Goal: Task Accomplishment & Management: Manage account settings

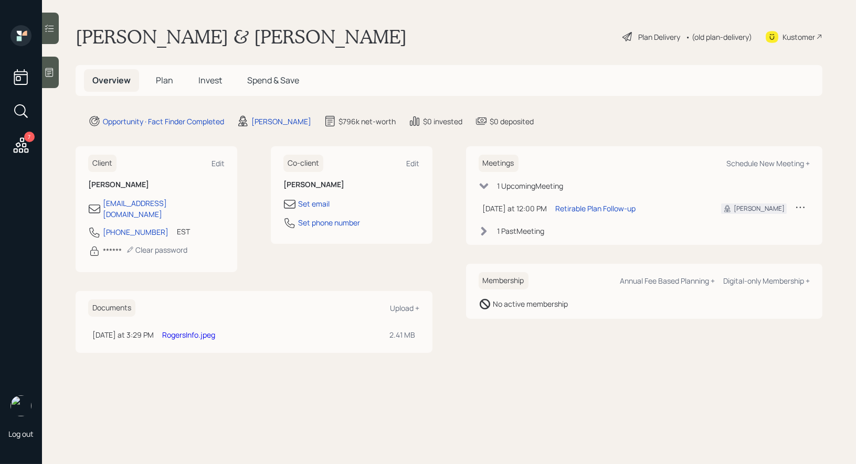
click at [214, 81] on span "Invest" at bounding box center [210, 81] width 24 height 12
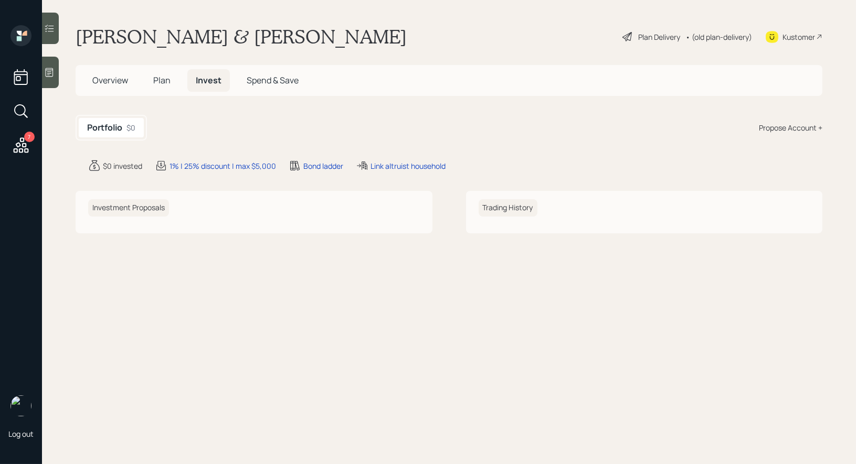
click at [166, 75] on span "Plan" at bounding box center [161, 81] width 17 height 12
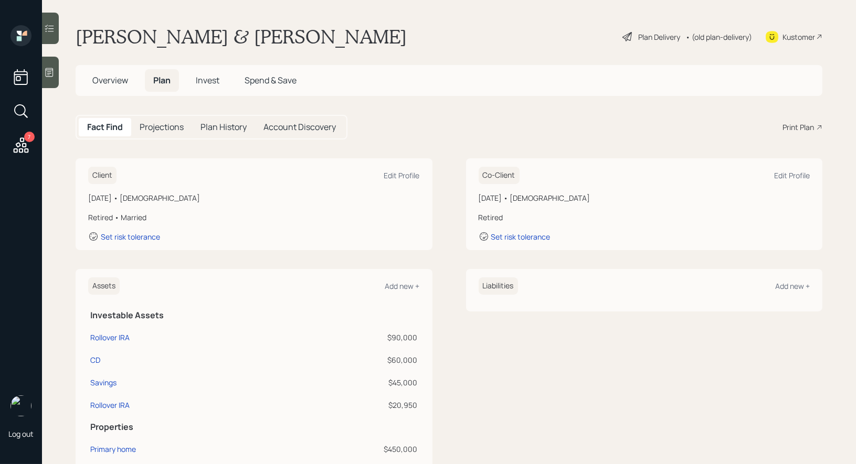
click at [634, 31] on div "Plan Delivery" at bounding box center [651, 36] width 60 height 13
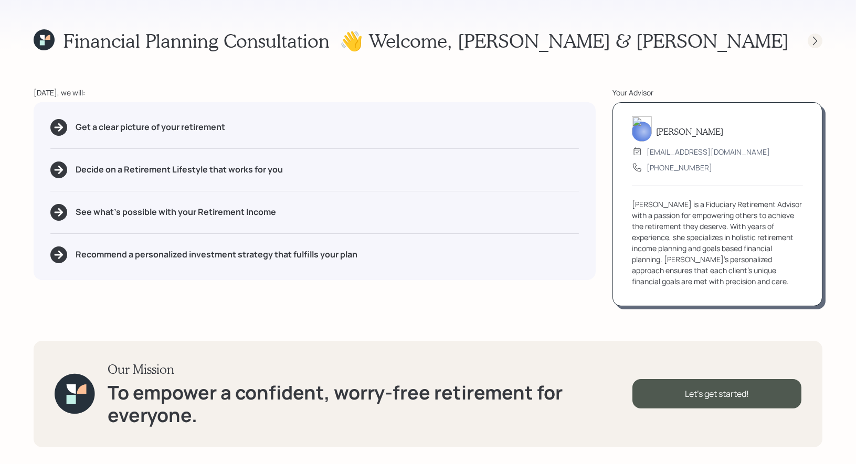
click at [815, 40] on icon at bounding box center [815, 41] width 10 height 10
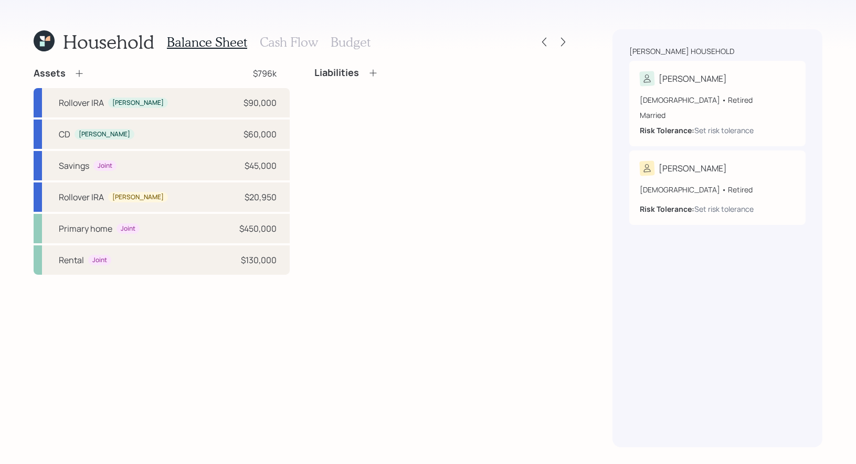
click at [289, 39] on h3 "Cash Flow" at bounding box center [289, 42] width 58 height 15
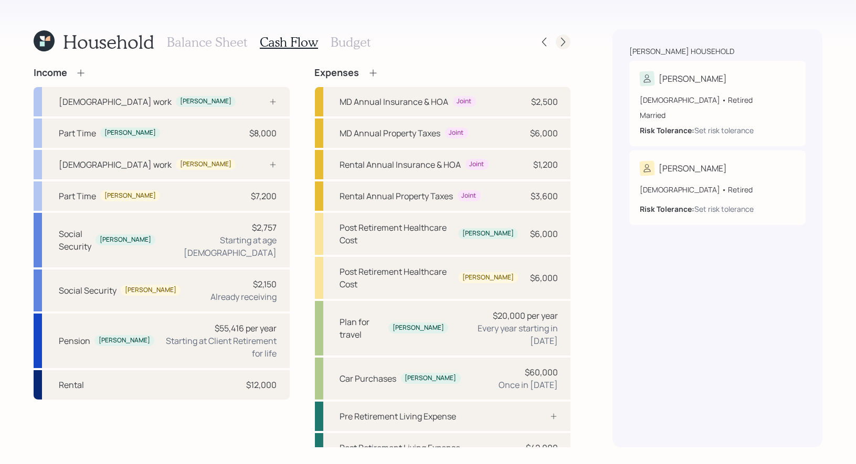
click at [564, 40] on icon at bounding box center [563, 42] width 10 height 10
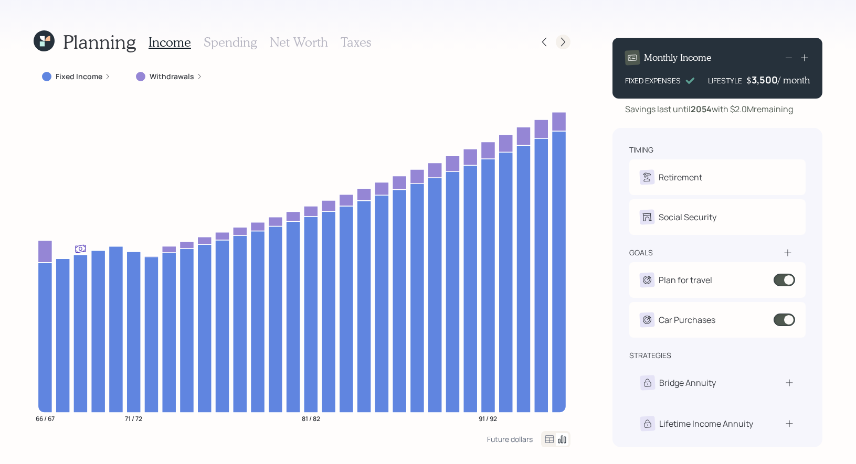
click at [561, 41] on icon at bounding box center [563, 42] width 10 height 10
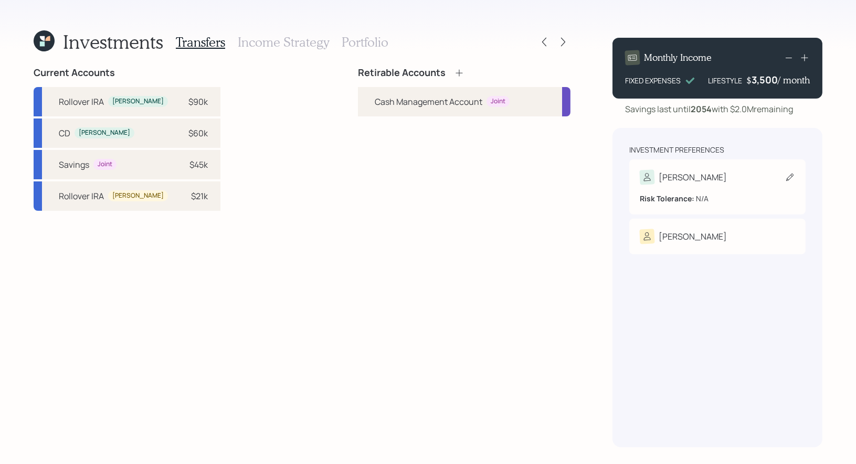
click at [787, 175] on icon at bounding box center [789, 177] width 10 height 10
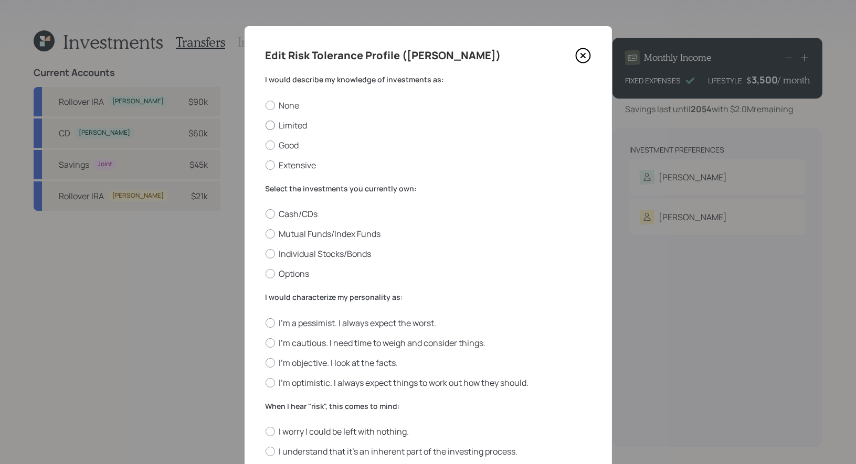
click at [298, 124] on label "Limited" at bounding box center [428, 126] width 325 height 12
click at [266, 125] on input "Limited" at bounding box center [265, 125] width 1 height 1
radio input "true"
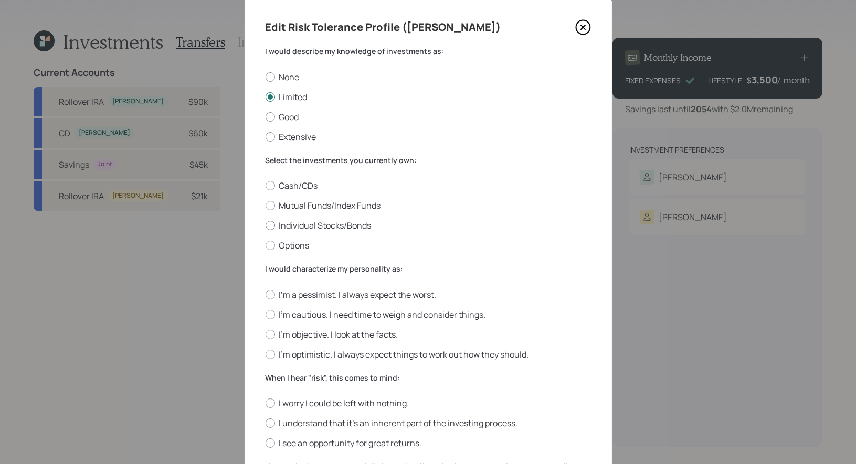
scroll to position [35, 0]
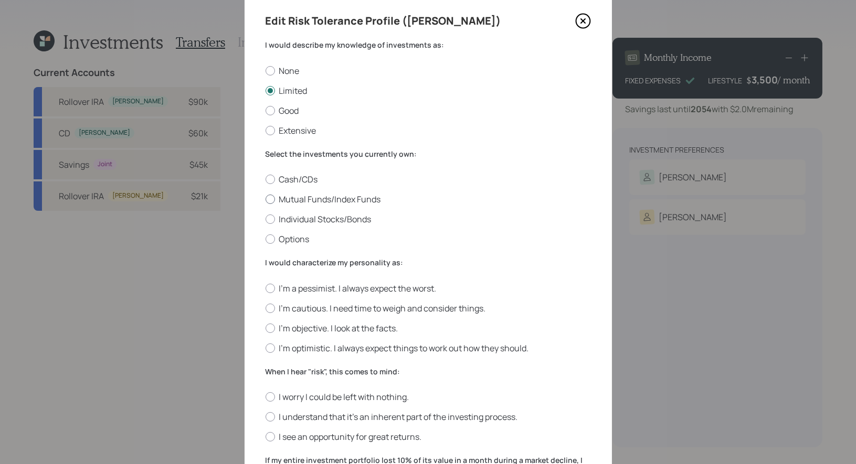
click at [348, 198] on label "Mutual Funds/Index Funds" at bounding box center [428, 200] width 325 height 12
click at [266, 199] on input "Mutual Funds/Index Funds" at bounding box center [265, 199] width 1 height 1
radio input "true"
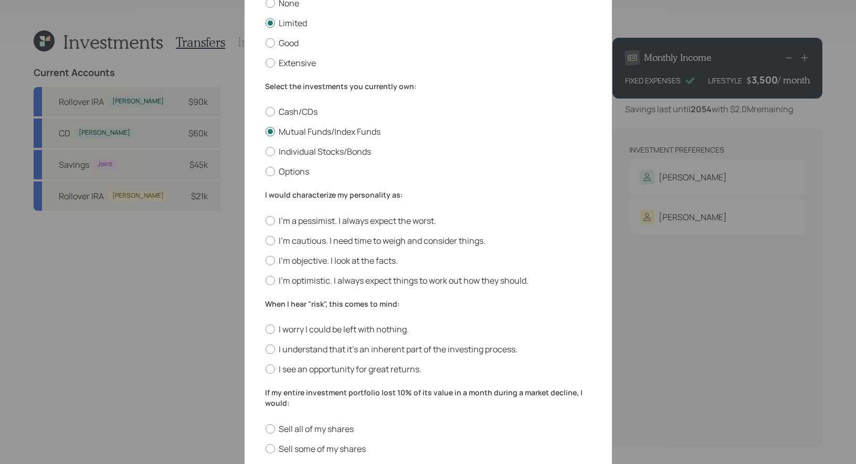
scroll to position [106, 0]
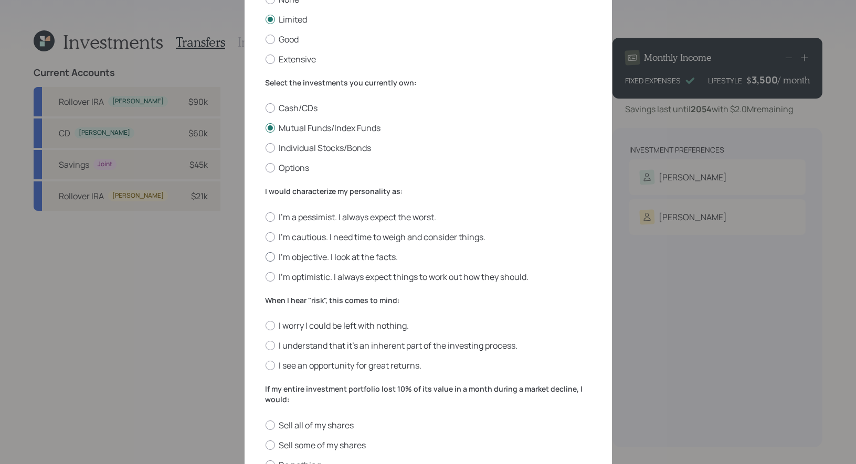
click at [376, 260] on label "I'm objective. I look at the facts." at bounding box center [428, 257] width 325 height 12
click at [266, 257] on input "I'm objective. I look at the facts." at bounding box center [265, 257] width 1 height 1
radio input "true"
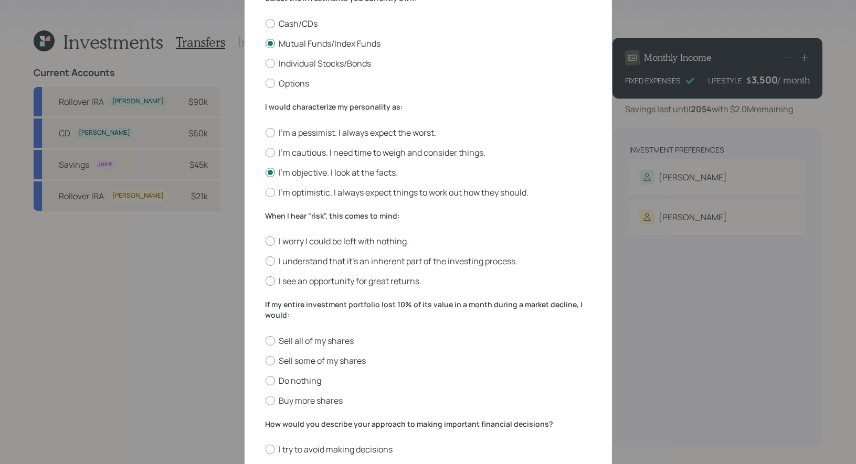
scroll to position [199, 0]
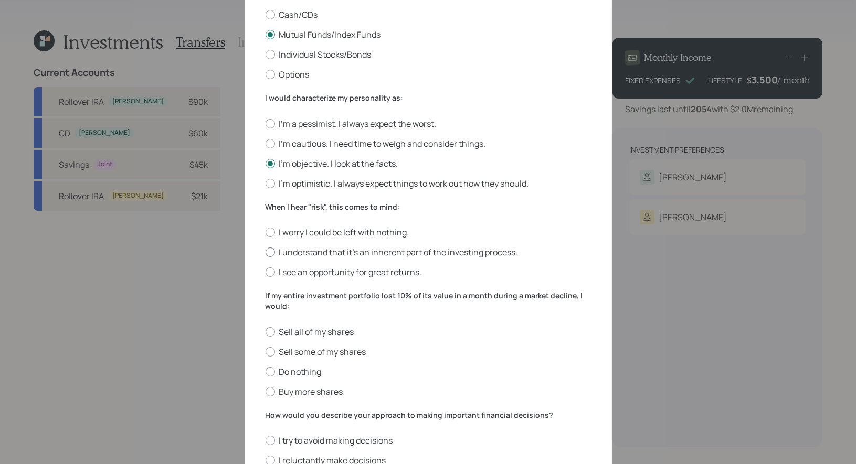
click at [409, 252] on label "I understand that it’s an inherent part of the investing process." at bounding box center [428, 253] width 325 height 12
click at [266, 252] on input "I understand that it’s an inherent part of the investing process." at bounding box center [265, 252] width 1 height 1
radio input "true"
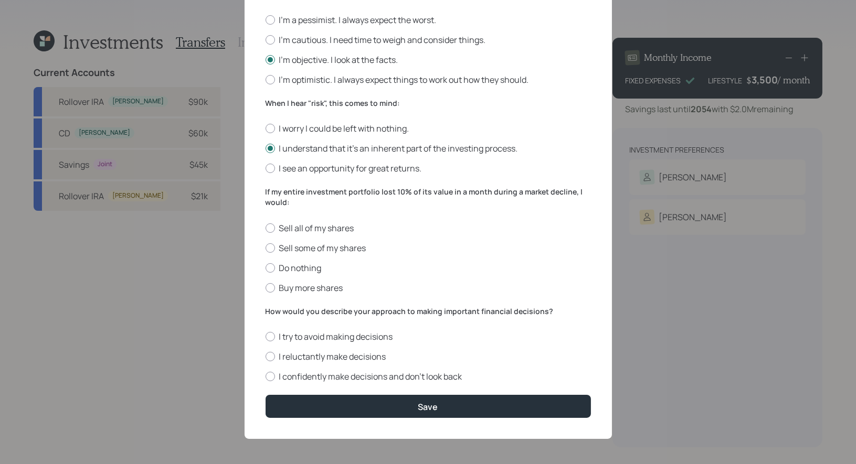
scroll to position [306, 0]
click at [306, 264] on label "Do nothing" at bounding box center [428, 267] width 325 height 12
click at [266, 267] on input "Do nothing" at bounding box center [265, 267] width 1 height 1
radio input "true"
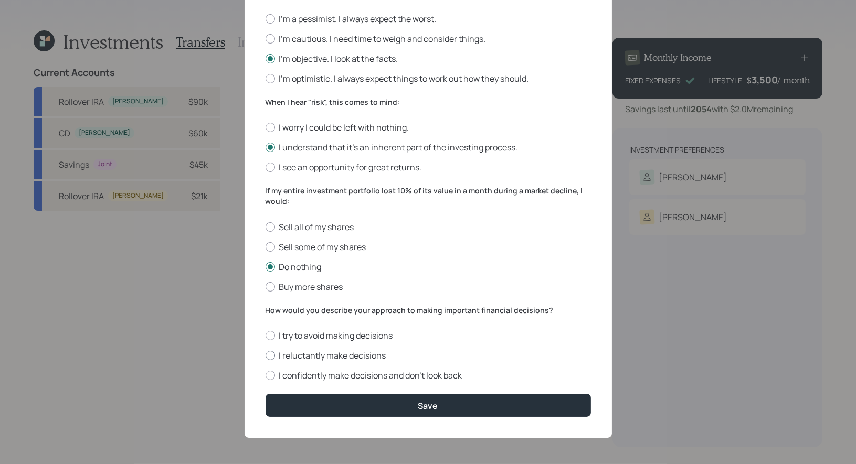
click at [341, 357] on label "I reluctantly make decisions" at bounding box center [428, 356] width 325 height 12
click at [266, 356] on input "I reluctantly make decisions" at bounding box center [265, 356] width 1 height 1
radio input "true"
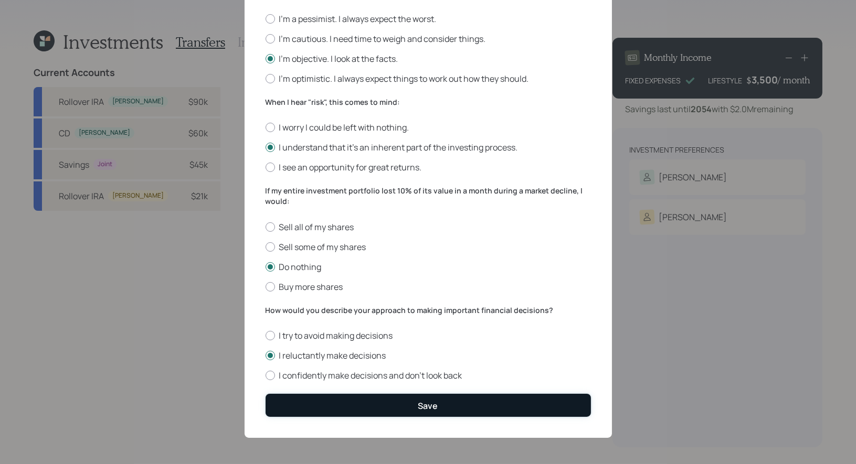
click at [353, 406] on button "Save" at bounding box center [428, 405] width 325 height 23
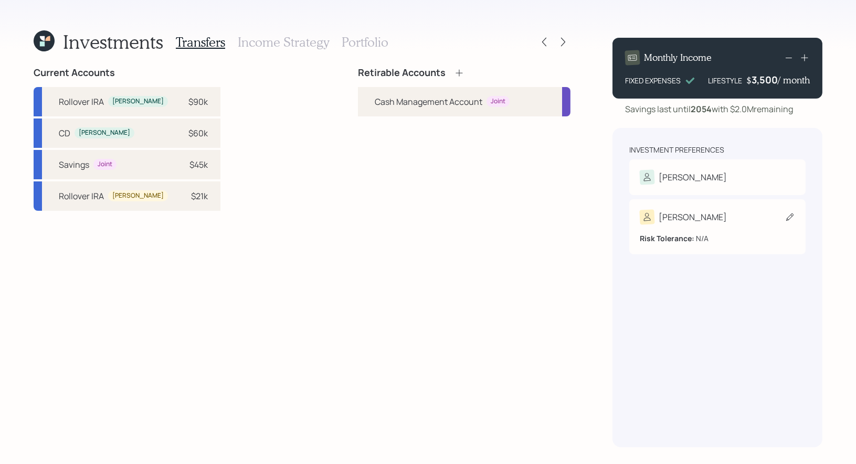
click at [789, 217] on icon at bounding box center [789, 217] width 7 height 7
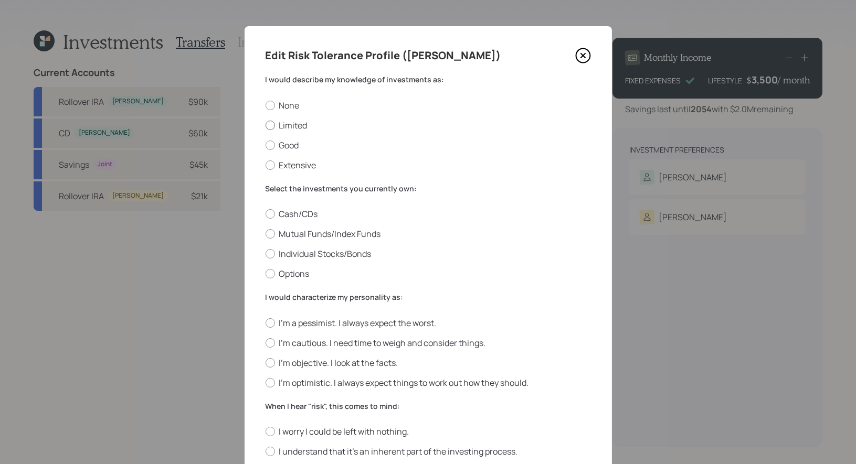
click at [302, 125] on label "Limited" at bounding box center [428, 126] width 325 height 12
click at [266, 125] on input "Limited" at bounding box center [265, 125] width 1 height 1
radio input "true"
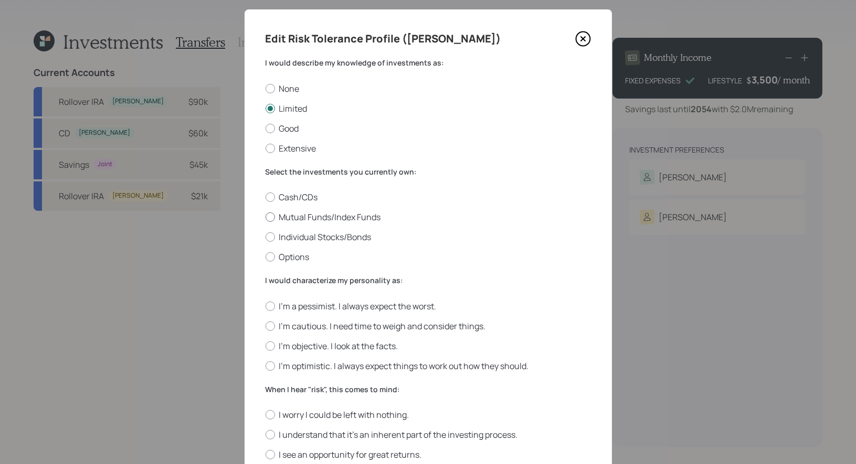
scroll to position [19, 0]
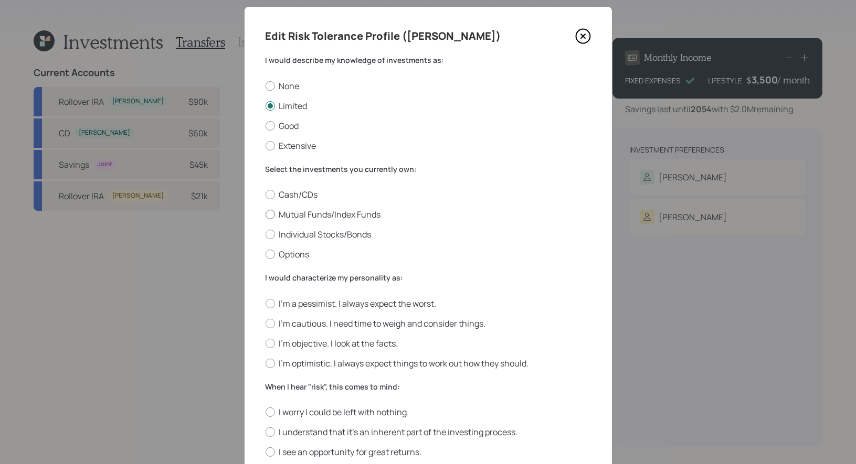
click at [343, 211] on label "Mutual Funds/Index Funds" at bounding box center [428, 215] width 325 height 12
click at [266, 215] on input "Mutual Funds/Index Funds" at bounding box center [265, 215] width 1 height 1
radio input "true"
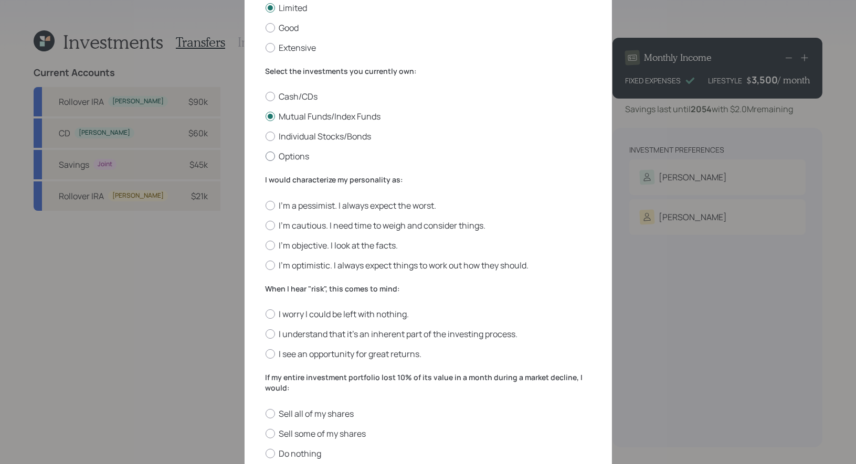
scroll to position [119, 0]
click at [468, 263] on label "I'm optimistic. I always expect things to work out how they should." at bounding box center [428, 264] width 325 height 12
click at [266, 263] on input "I'm optimistic. I always expect things to work out how they should." at bounding box center [265, 263] width 1 height 1
radio input "true"
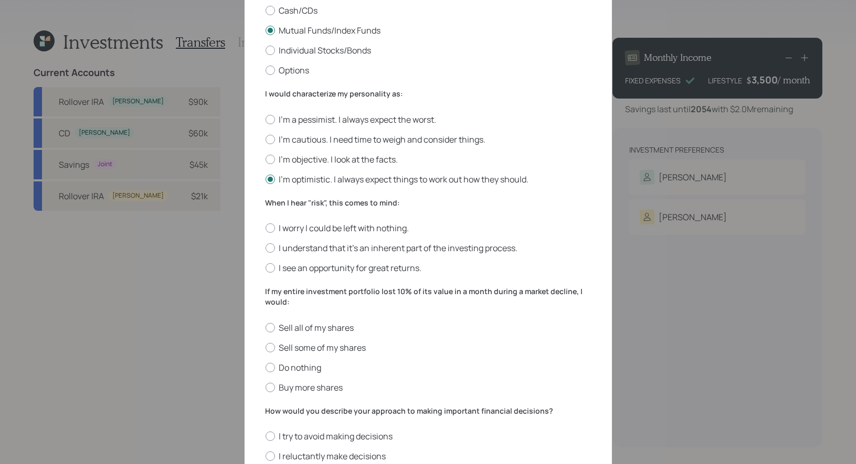
scroll to position [205, 0]
click at [413, 251] on label "I understand that it’s an inherent part of the investing process." at bounding box center [428, 247] width 325 height 12
click at [266, 247] on input "I understand that it’s an inherent part of the investing process." at bounding box center [265, 247] width 1 height 1
radio input "true"
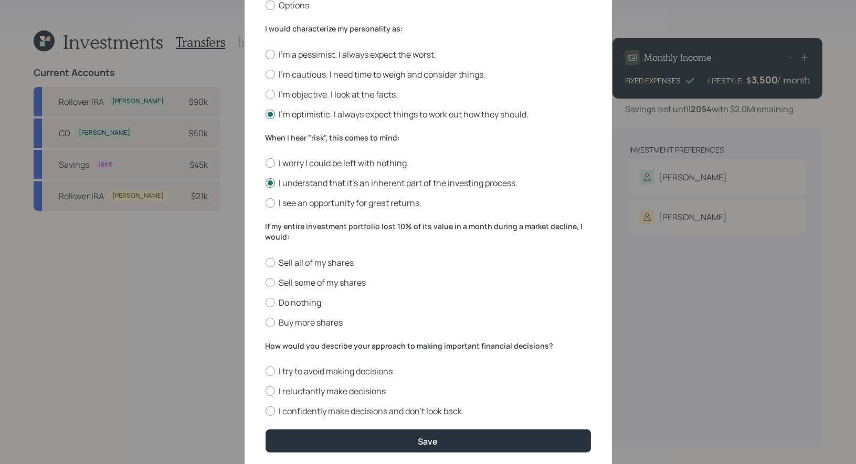
scroll to position [271, 0]
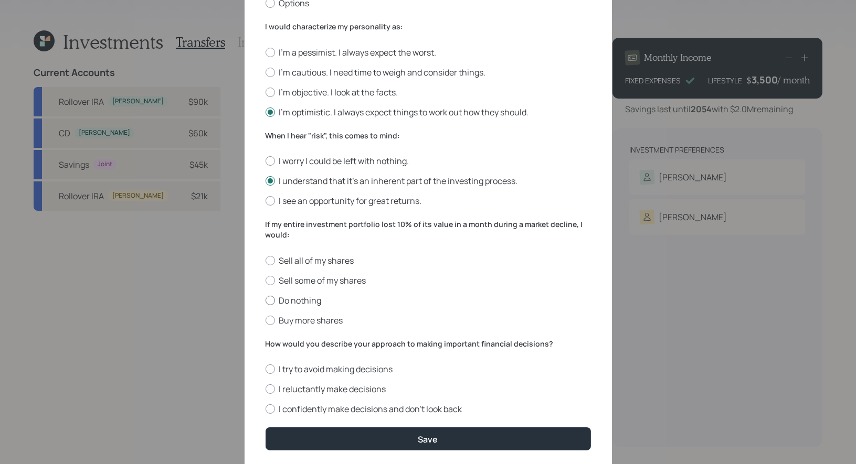
click at [311, 301] on label "Do nothing" at bounding box center [428, 301] width 325 height 12
click at [266, 301] on input "Do nothing" at bounding box center [265, 300] width 1 height 1
radio input "true"
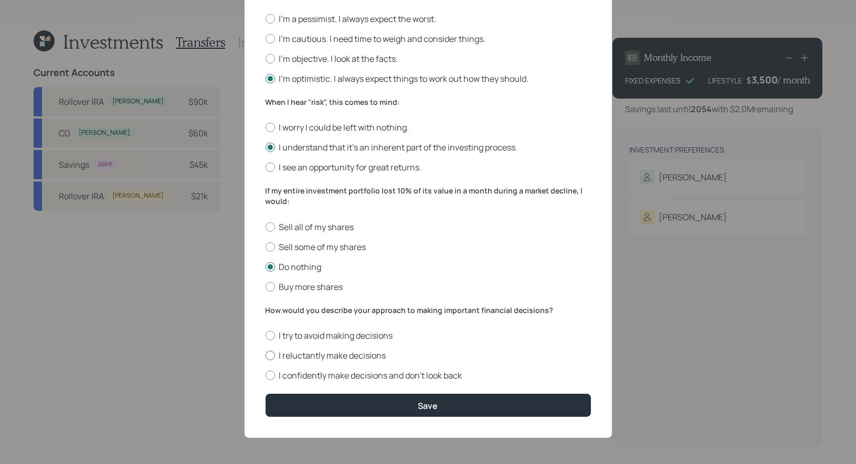
click at [348, 353] on label "I reluctantly make decisions" at bounding box center [428, 356] width 325 height 12
click at [266, 356] on input "I reluctantly make decisions" at bounding box center [265, 356] width 1 height 1
radio input "true"
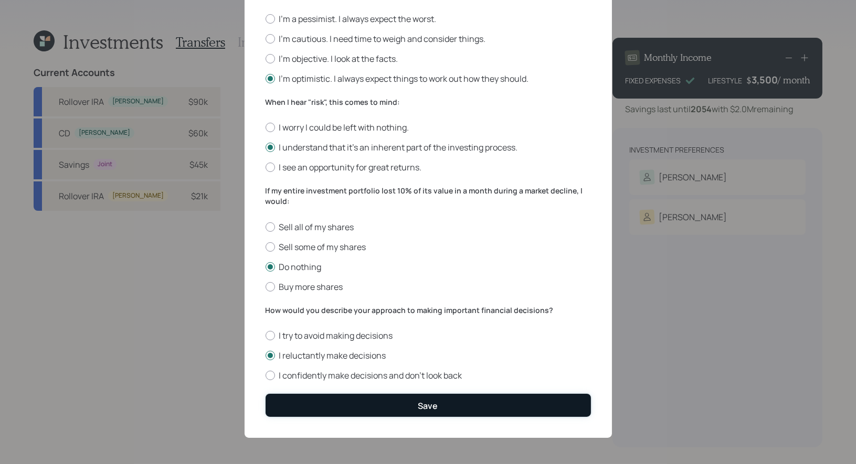
click at [350, 405] on button "Save" at bounding box center [428, 405] width 325 height 23
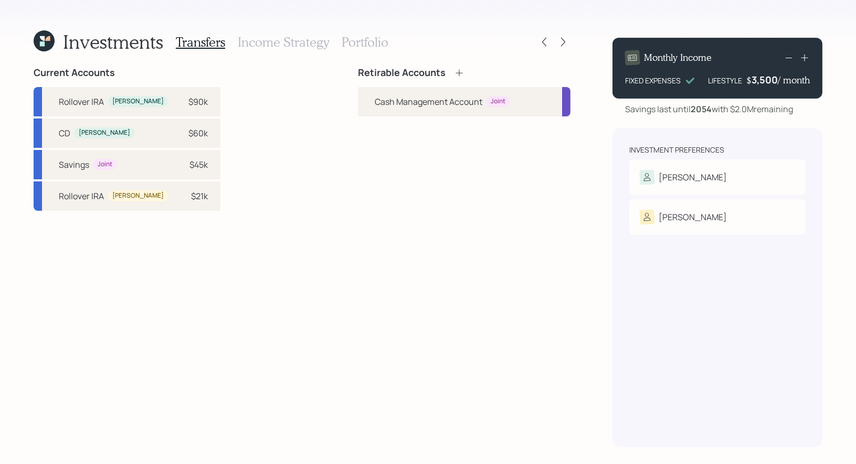
click at [459, 74] on icon at bounding box center [459, 73] width 10 height 10
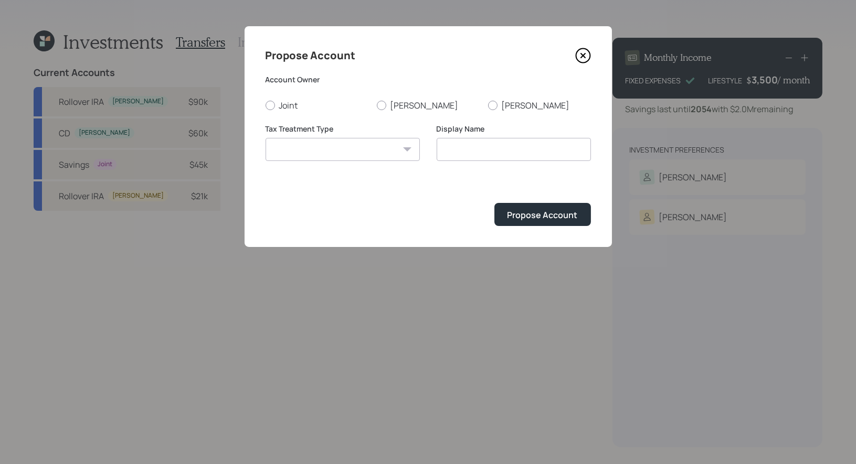
click at [309, 149] on select "[PERSON_NAME] Taxable Traditional" at bounding box center [343, 149] width 154 height 23
select select "traditional"
click at [507, 151] on input "Traditional" at bounding box center [514, 149] width 154 height 23
drag, startPoint x: 484, startPoint y: 152, endPoint x: 422, endPoint y: 152, distance: 62.4
click at [422, 152] on div "Tax Treatment Type [PERSON_NAME] Taxable Traditional Display Name Traditional I…" at bounding box center [428, 149] width 325 height 50
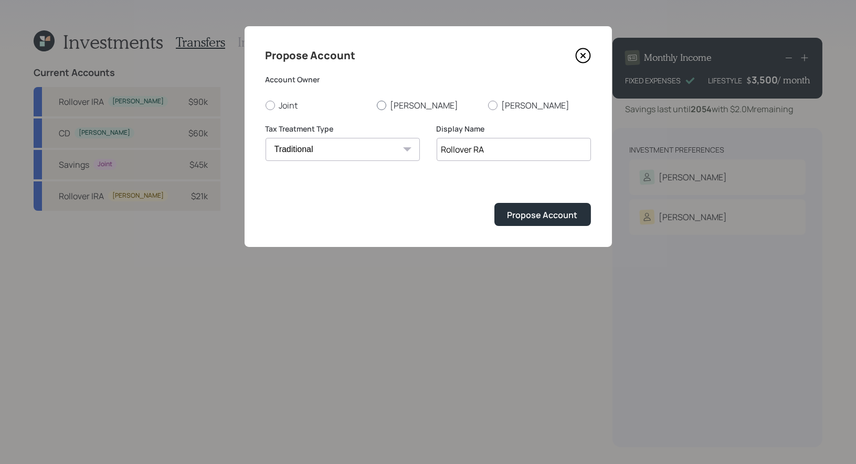
type input "Rollover RA"
click at [381, 102] on div at bounding box center [381, 105] width 9 height 9
click at [377, 105] on input "[PERSON_NAME]" at bounding box center [376, 105] width 1 height 1
radio input "true"
click at [518, 222] on button "Propose Account" at bounding box center [542, 214] width 97 height 23
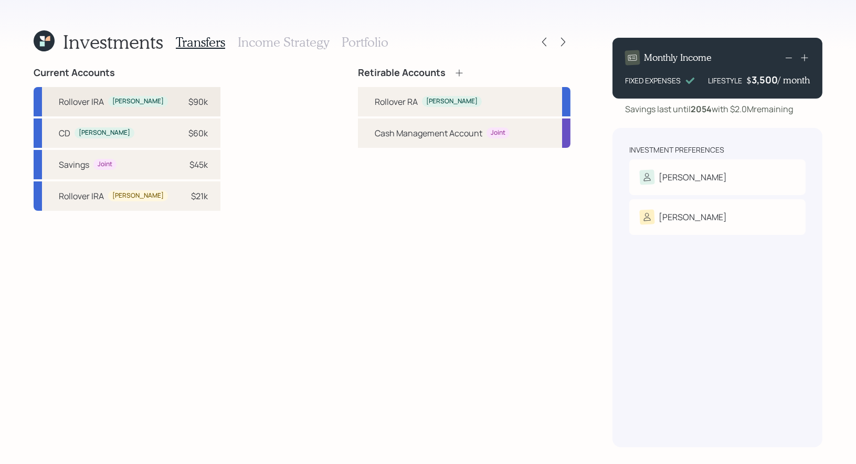
click at [114, 102] on div "[PERSON_NAME]" at bounding box center [137, 101] width 51 height 9
click at [448, 96] on div "Rollover RA [PERSON_NAME]" at bounding box center [428, 102] width 107 height 13
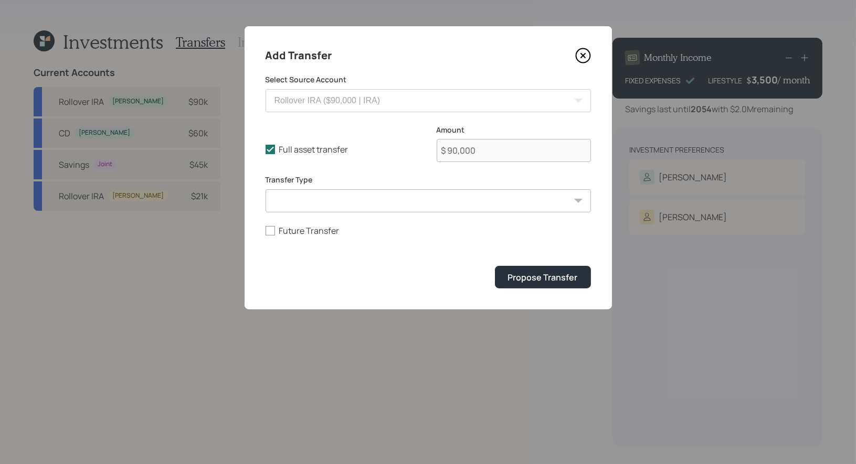
click at [337, 199] on select "ACAT Transfer Non ACAT Transfer Capitalize Rollover Rollover Deposit" at bounding box center [428, 200] width 325 height 23
select select "acat_transfer"
click at [523, 278] on div "Propose Transfer" at bounding box center [543, 278] width 70 height 12
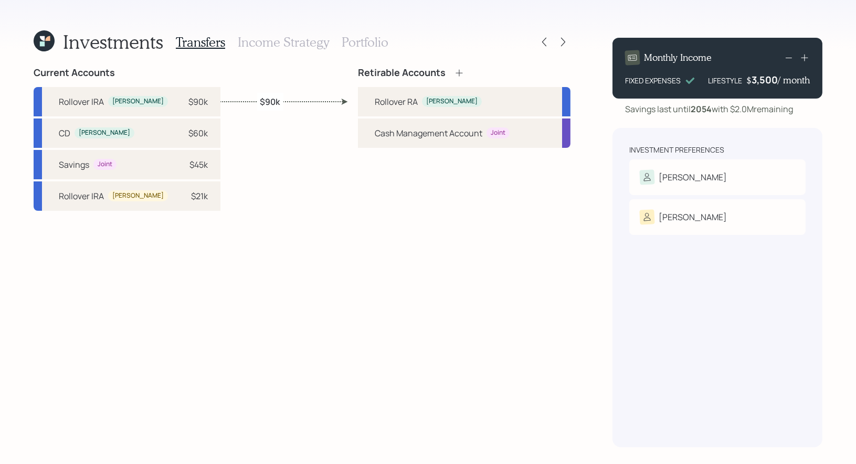
click at [460, 72] on icon at bounding box center [459, 73] width 10 height 10
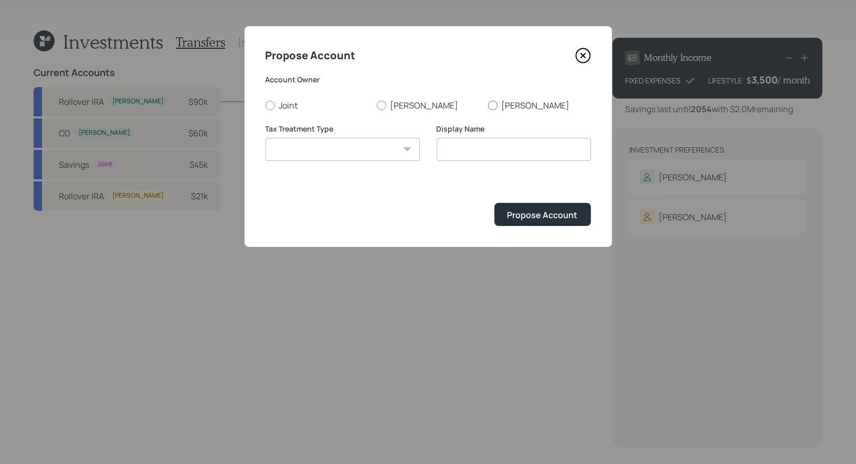
click at [494, 103] on div at bounding box center [492, 105] width 9 height 9
click at [488, 105] on input "[PERSON_NAME]" at bounding box center [487, 105] width 1 height 1
radio input "true"
click at [389, 149] on select "[PERSON_NAME] Taxable Traditional" at bounding box center [343, 149] width 154 height 23
select select "traditional"
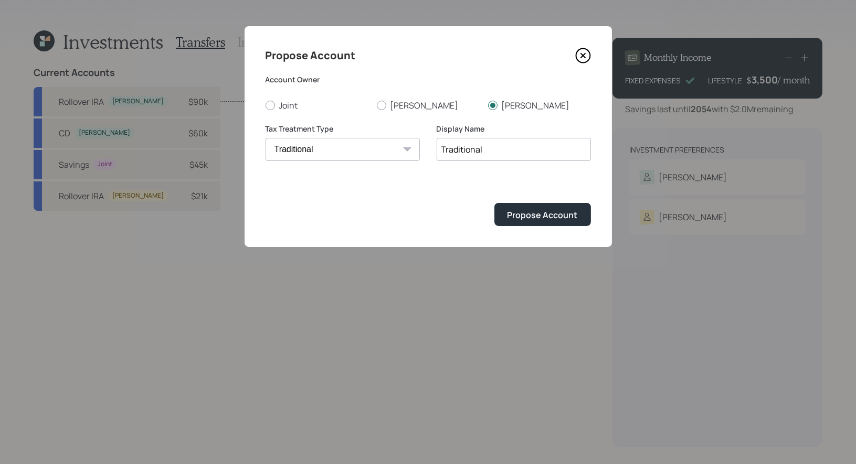
click at [489, 149] on input "Traditional" at bounding box center [514, 149] width 154 height 23
type input "Rollover IRA"
click at [536, 213] on div "Propose Account" at bounding box center [542, 215] width 70 height 12
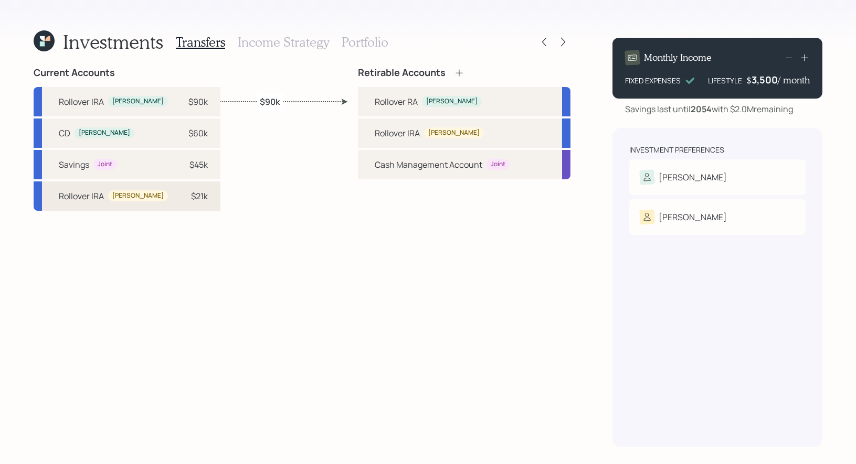
click at [176, 197] on div "$21k" at bounding box center [191, 196] width 31 height 13
click at [373, 134] on div "Rollover [PERSON_NAME]" at bounding box center [464, 133] width 213 height 29
select select "0ee3e409-4299-4534-ba9b-fc3059651f1d"
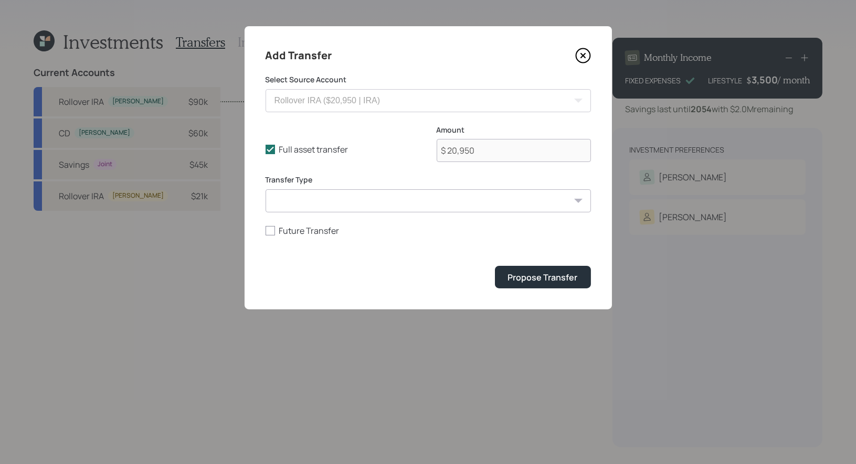
click at [336, 202] on select "ACAT Transfer Non ACAT Transfer Capitalize Rollover Rollover Deposit" at bounding box center [428, 200] width 325 height 23
select select "acat_transfer"
click at [554, 280] on div "Propose Transfer" at bounding box center [543, 278] width 70 height 12
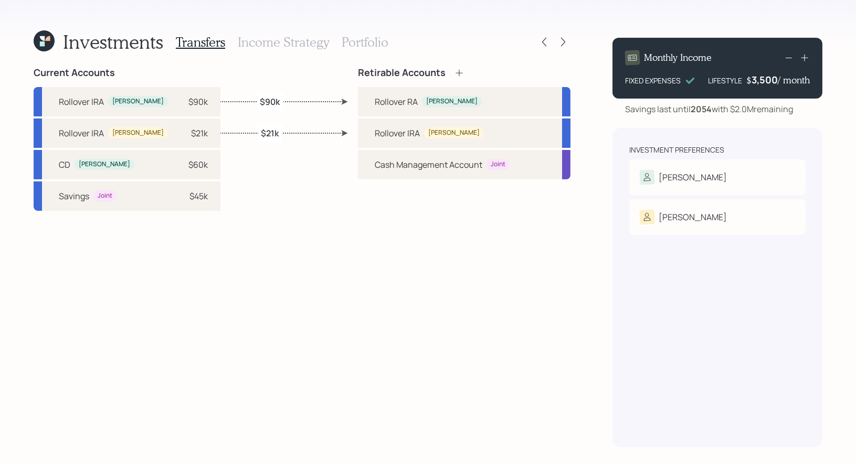
click at [293, 43] on h3 "Income Strategy" at bounding box center [283, 42] width 91 height 15
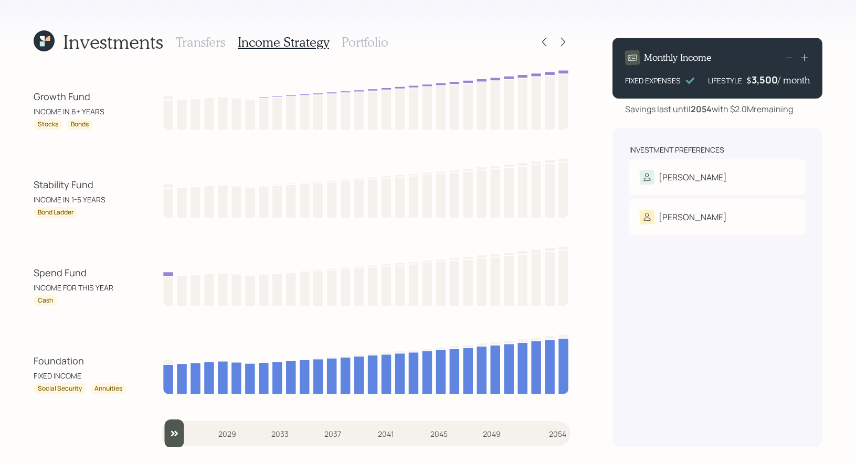
click at [449, 23] on div "Investments Transfers Income Strategy Portfolio Growth Fund INCOME IN 6+ YEARS …" at bounding box center [428, 232] width 856 height 464
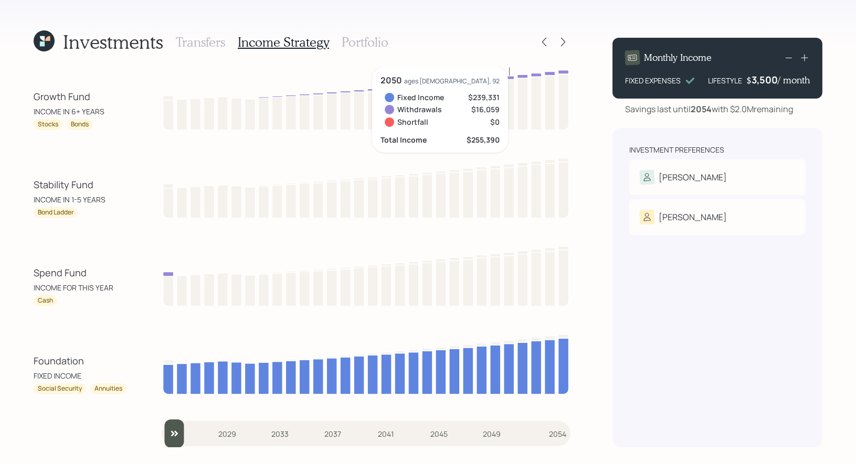
click at [357, 43] on h3 "Portfolio" at bounding box center [365, 42] width 47 height 15
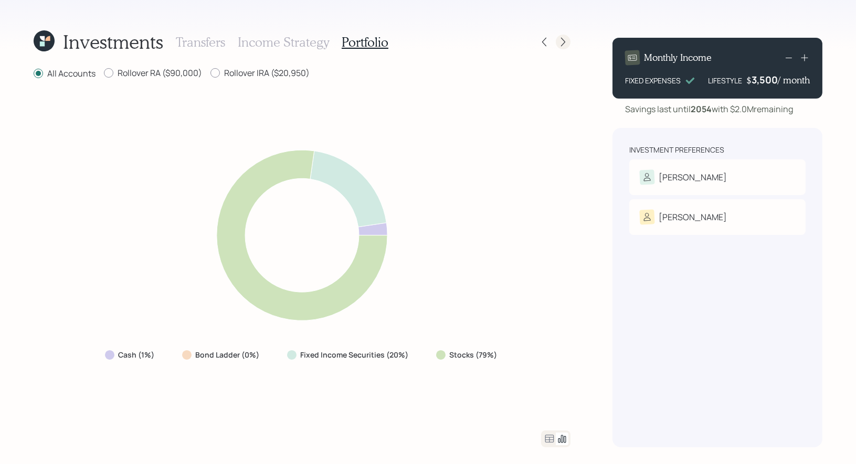
click at [563, 41] on icon at bounding box center [563, 42] width 10 height 10
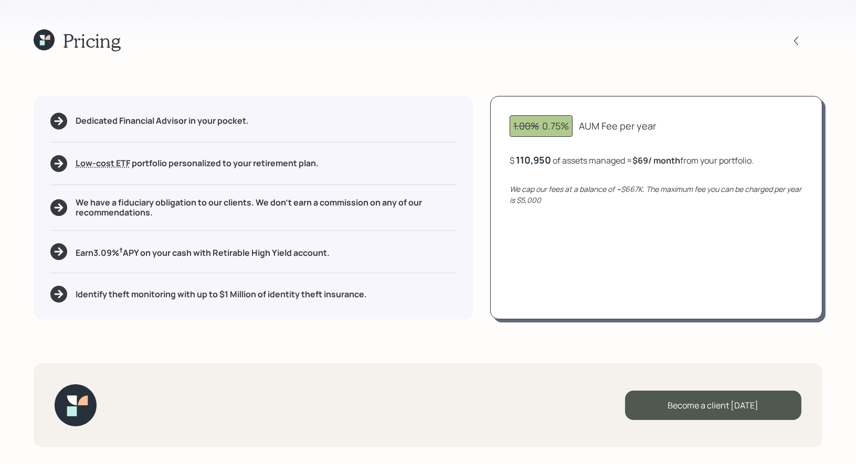
click at [48, 38] on icon at bounding box center [47, 37] width 5 height 5
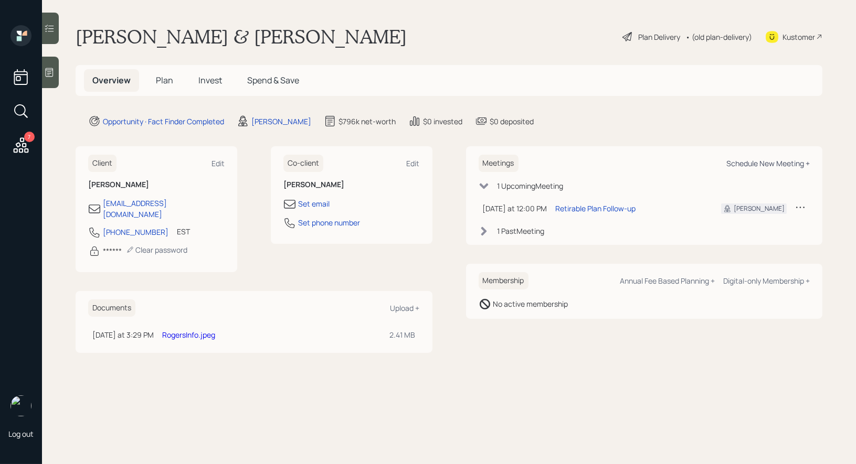
click at [759, 161] on div "Schedule New Meeting +" at bounding box center [767, 163] width 83 height 10
select select "8b79112e-3cfb-44f9-89e7-15267fe946c1"
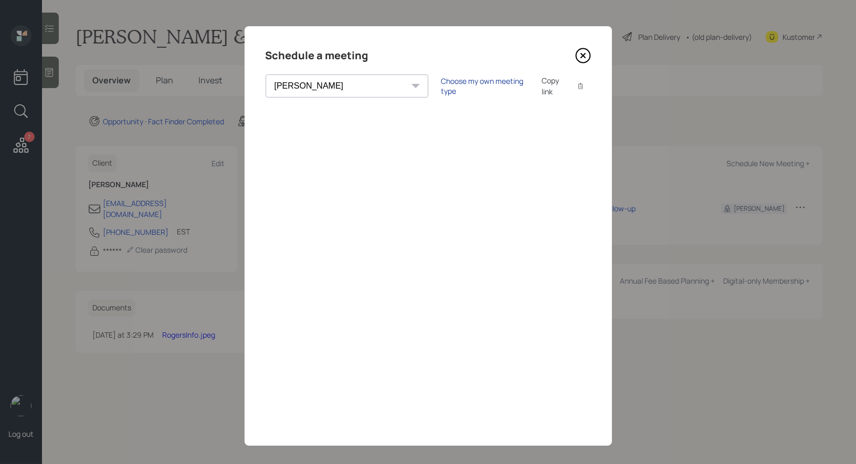
click at [441, 84] on div "Choose my own meeting type" at bounding box center [485, 86] width 88 height 20
click at [584, 55] on icon at bounding box center [582, 56] width 4 height 4
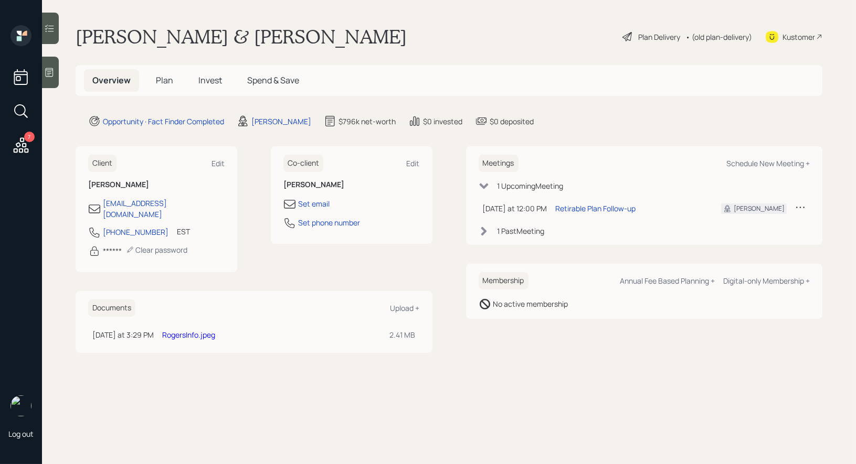
click at [164, 80] on span "Plan" at bounding box center [164, 81] width 17 height 12
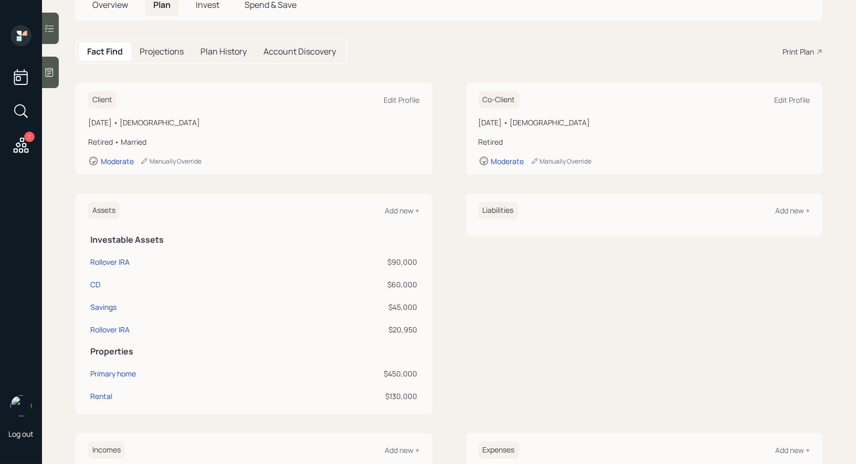
scroll to position [81, 0]
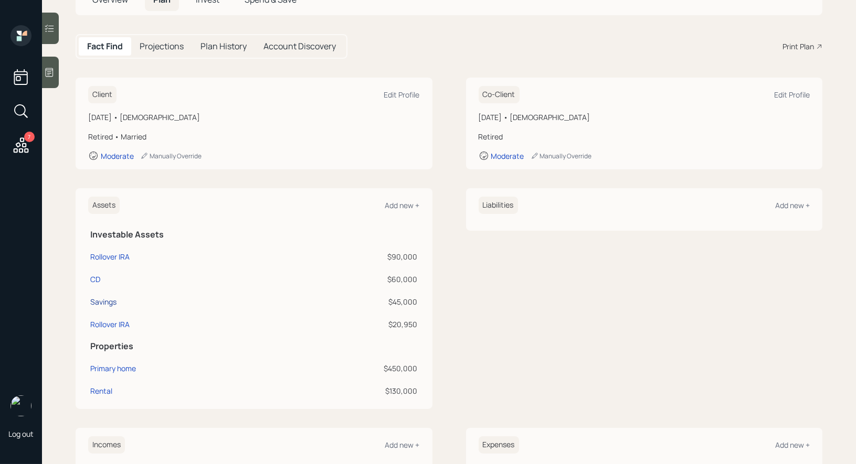
click at [105, 299] on div "Savings" at bounding box center [103, 301] width 26 height 11
select select "taxable"
select select "balanced"
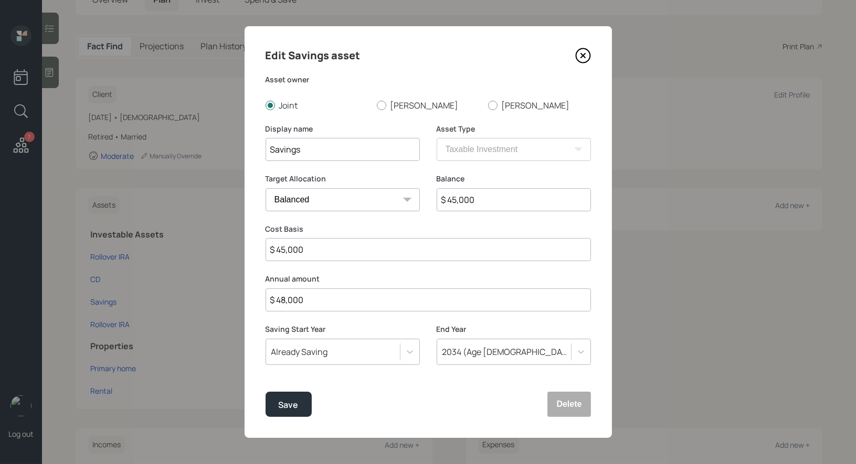
click at [490, 205] on input "$ 45,000" at bounding box center [514, 199] width 154 height 23
type input "$ 1"
click at [342, 251] on input "$ 45,000" at bounding box center [428, 249] width 325 height 23
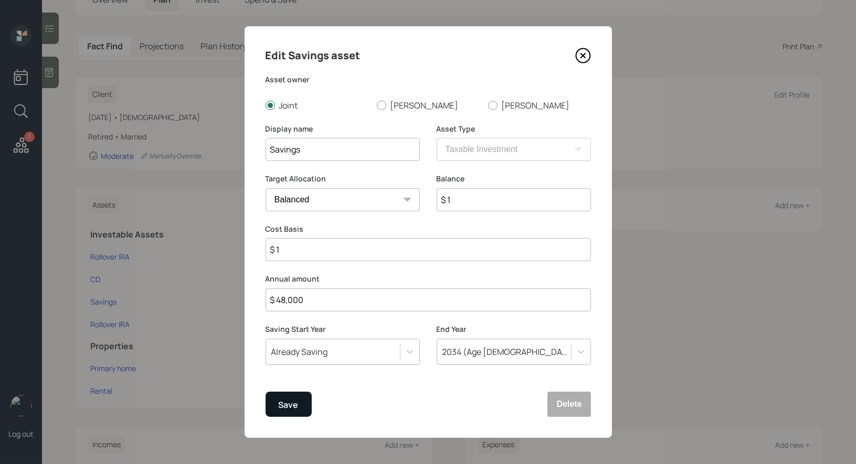
type input "$ 1"
click at [289, 402] on div "Save" at bounding box center [289, 405] width 20 height 14
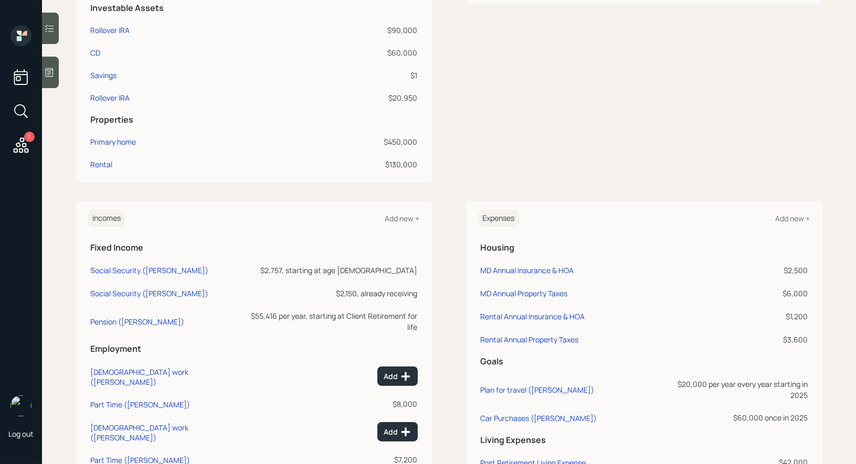
scroll to position [428, 0]
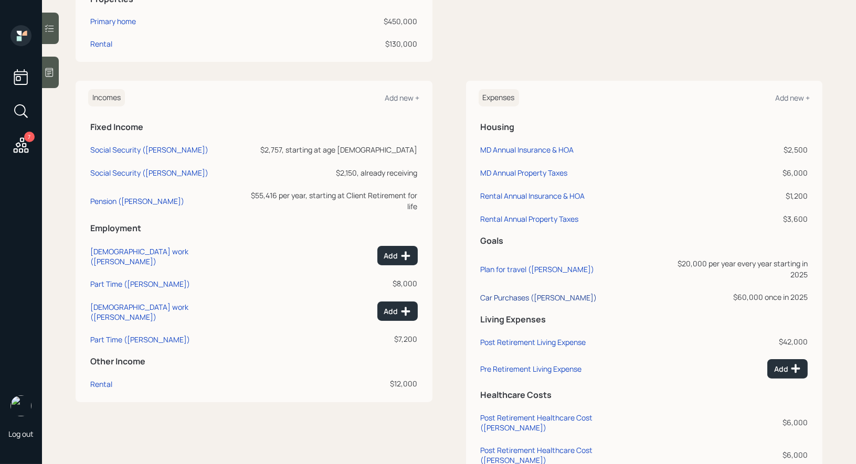
click at [497, 293] on div "Car Purchases ([PERSON_NAME])" at bounding box center [539, 298] width 116 height 10
select select "0"
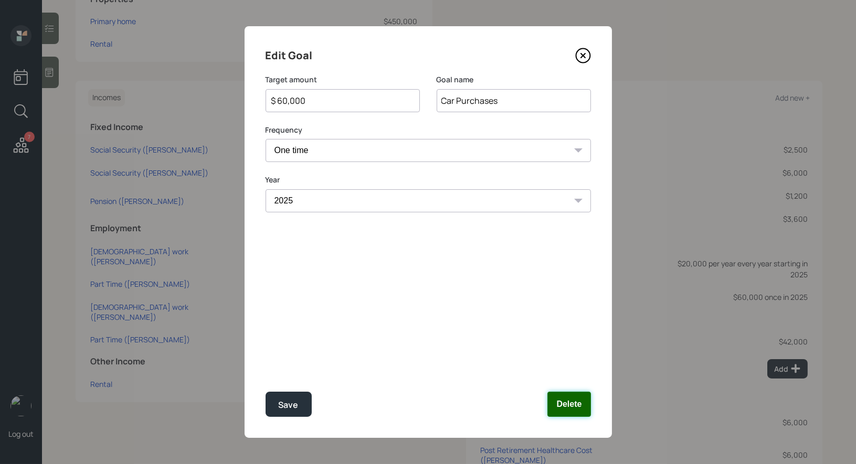
click at [569, 407] on button "Delete" at bounding box center [568, 404] width 43 height 25
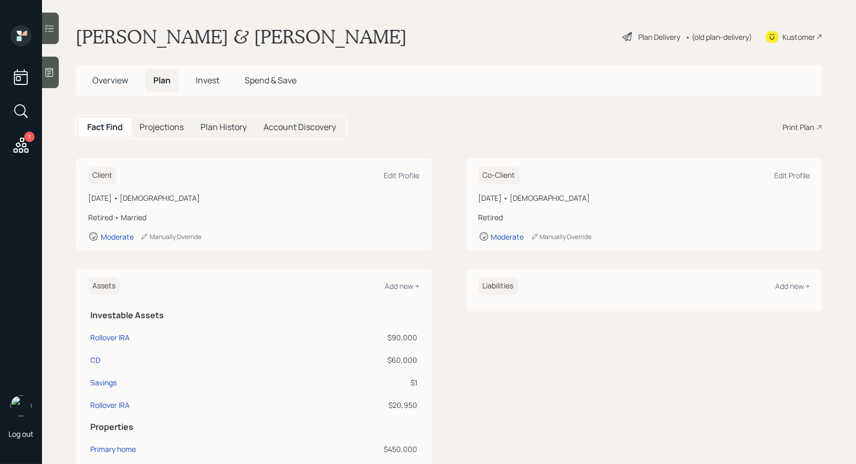
click at [796, 128] on div "Print Plan" at bounding box center [797, 127] width 31 height 11
